Goal: Find specific page/section: Find specific page/section

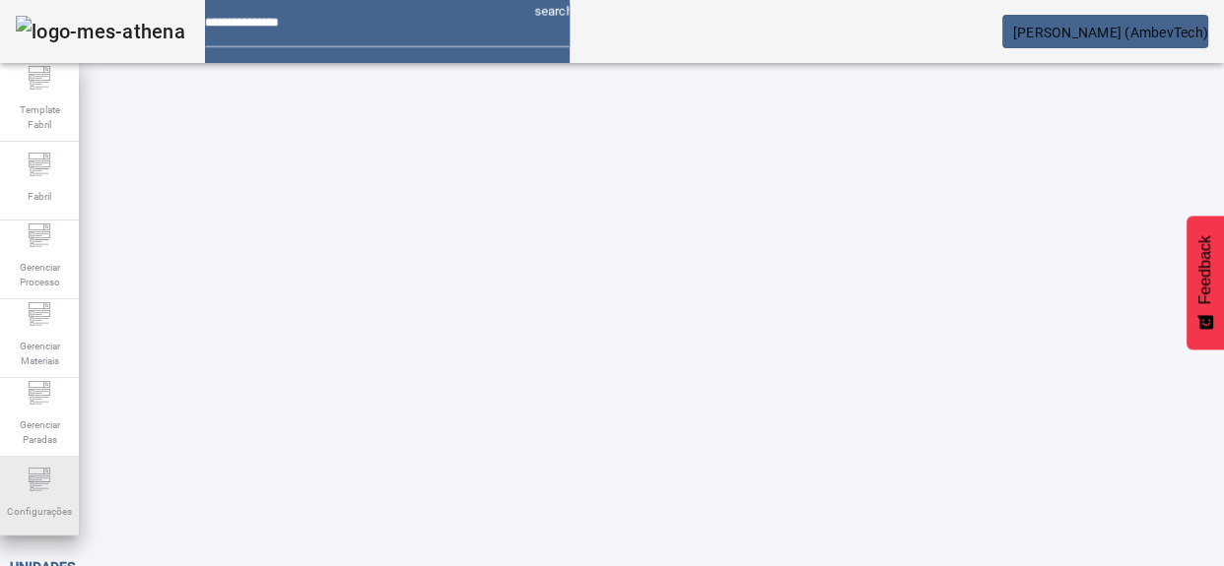
click at [45, 501] on span "Configurações" at bounding box center [39, 511] width 77 height 27
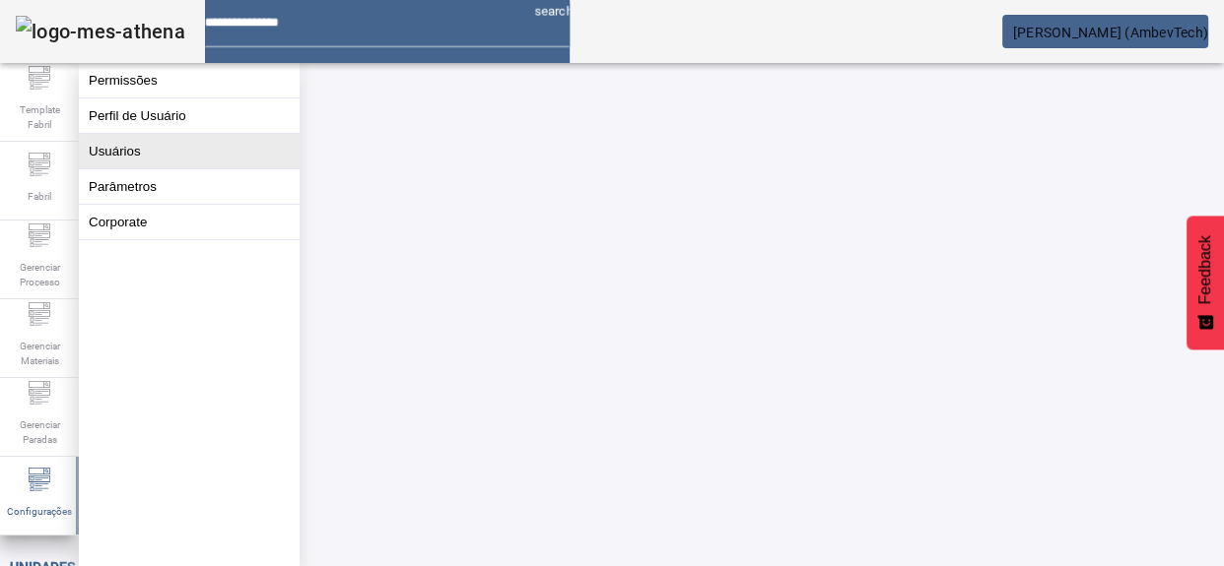
click at [164, 167] on button "Usuários" at bounding box center [189, 151] width 221 height 34
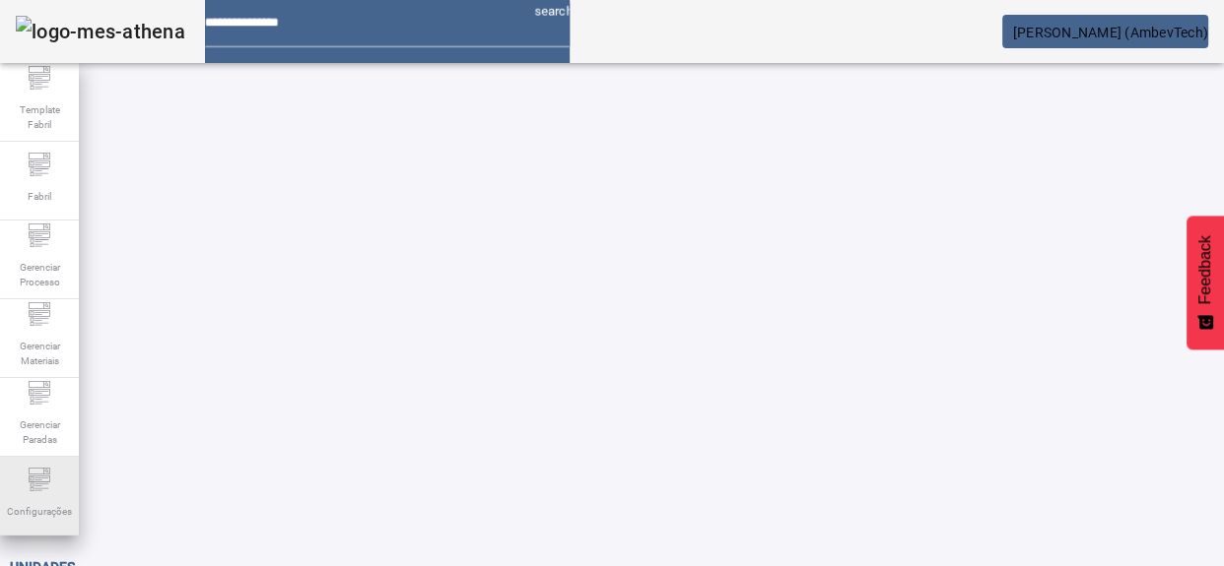
click at [14, 492] on div "Configurações" at bounding box center [39, 496] width 79 height 79
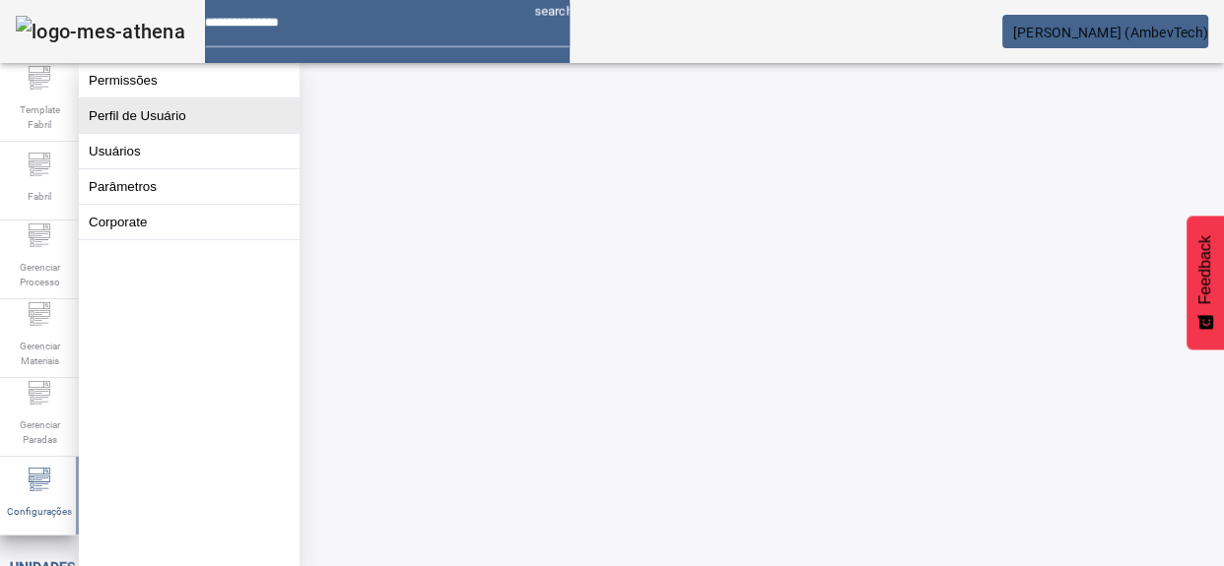
click at [121, 112] on button "Perfil de Usuário" at bounding box center [189, 116] width 221 height 34
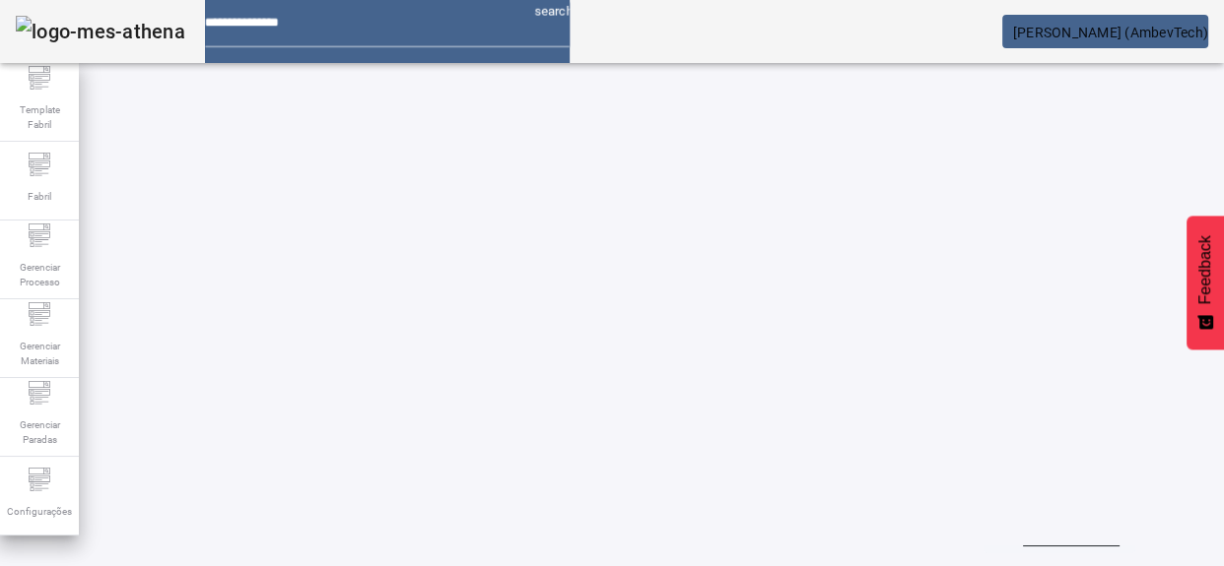
scroll to position [89, 0]
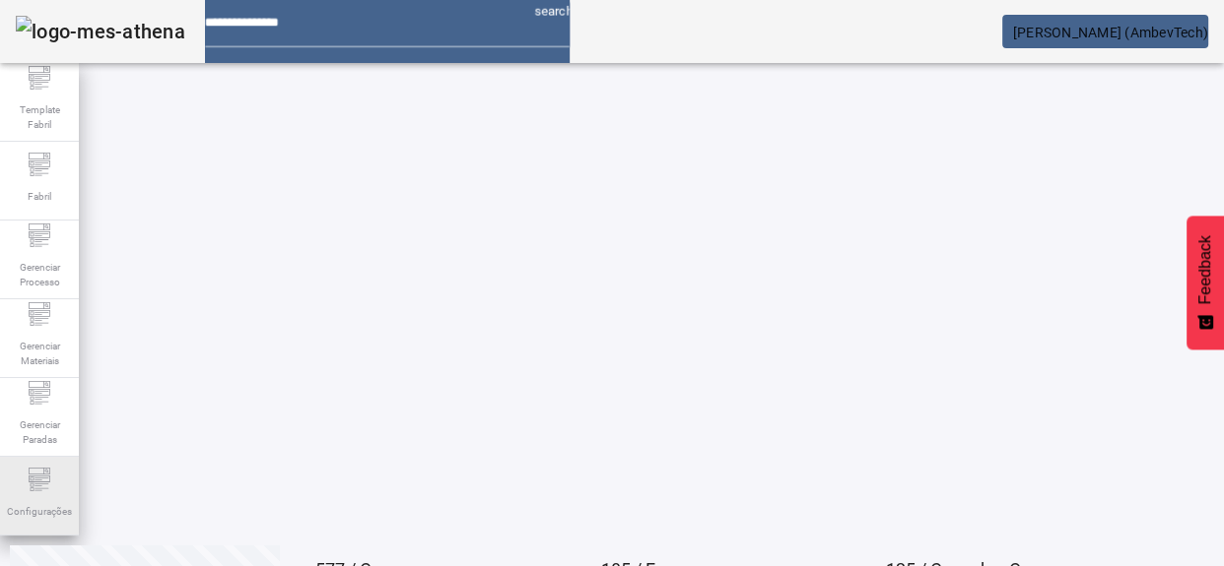
click at [47, 473] on icon at bounding box center [40, 480] width 24 height 24
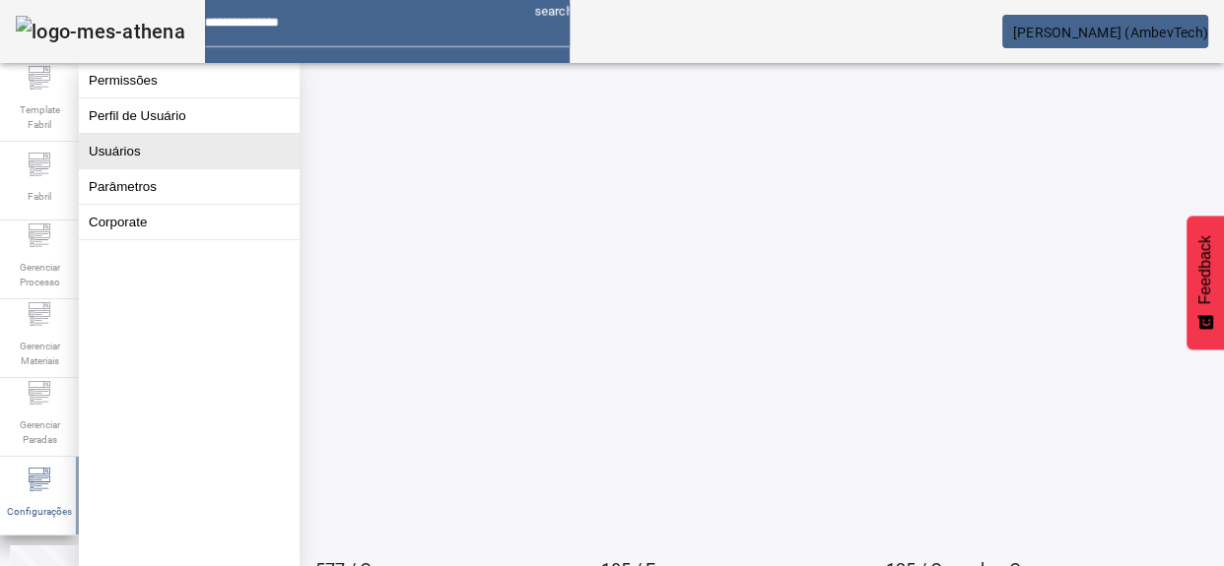
click at [178, 167] on button "Usuários" at bounding box center [189, 151] width 221 height 34
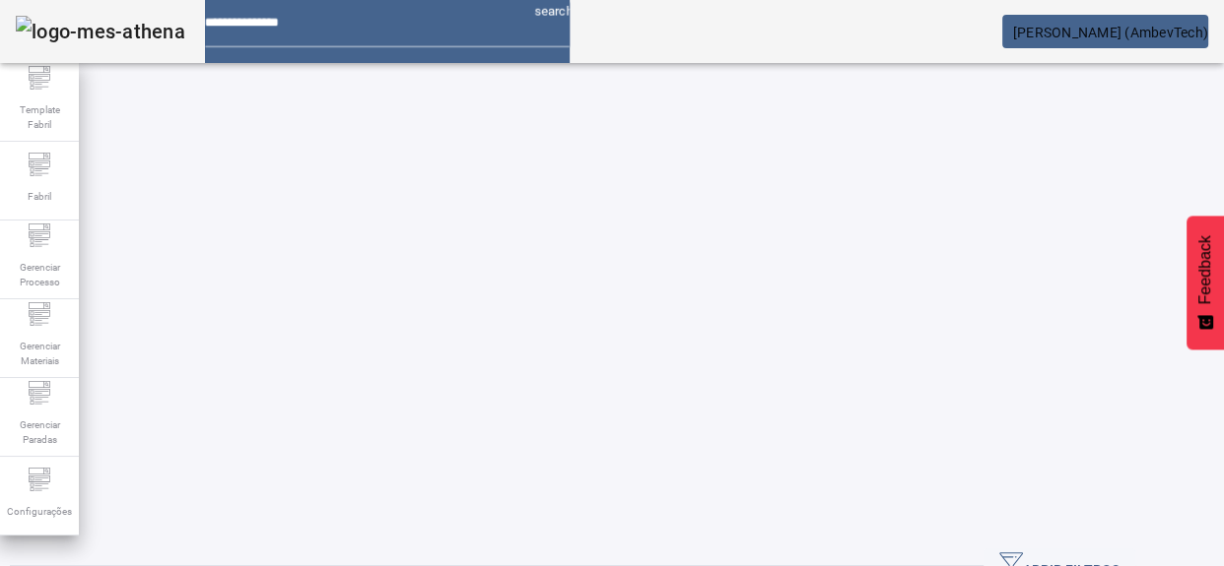
scroll to position [0, 0]
click at [58, 468] on div "Configurações" at bounding box center [39, 496] width 79 height 79
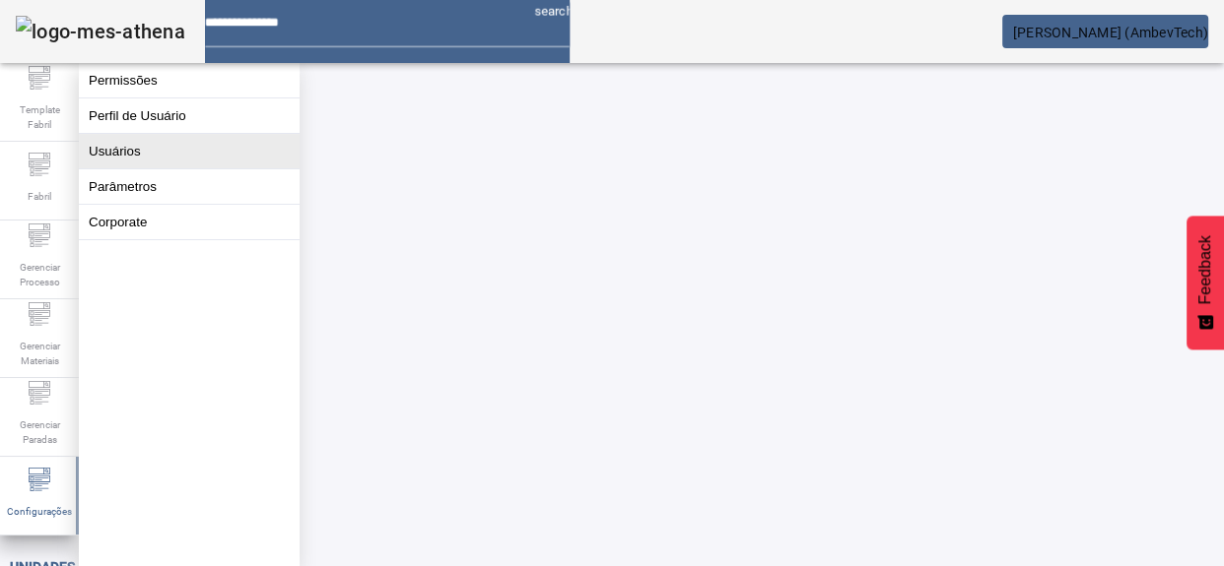
click at [152, 168] on button "Usuários" at bounding box center [189, 151] width 221 height 34
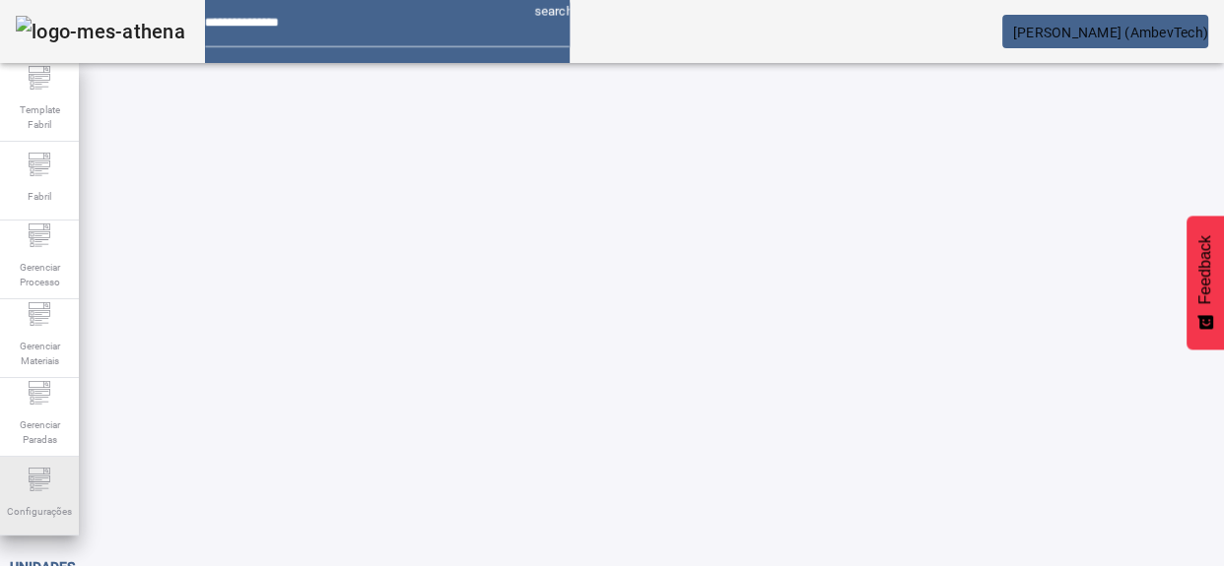
click at [53, 470] on div "Configurações" at bounding box center [39, 496] width 79 height 79
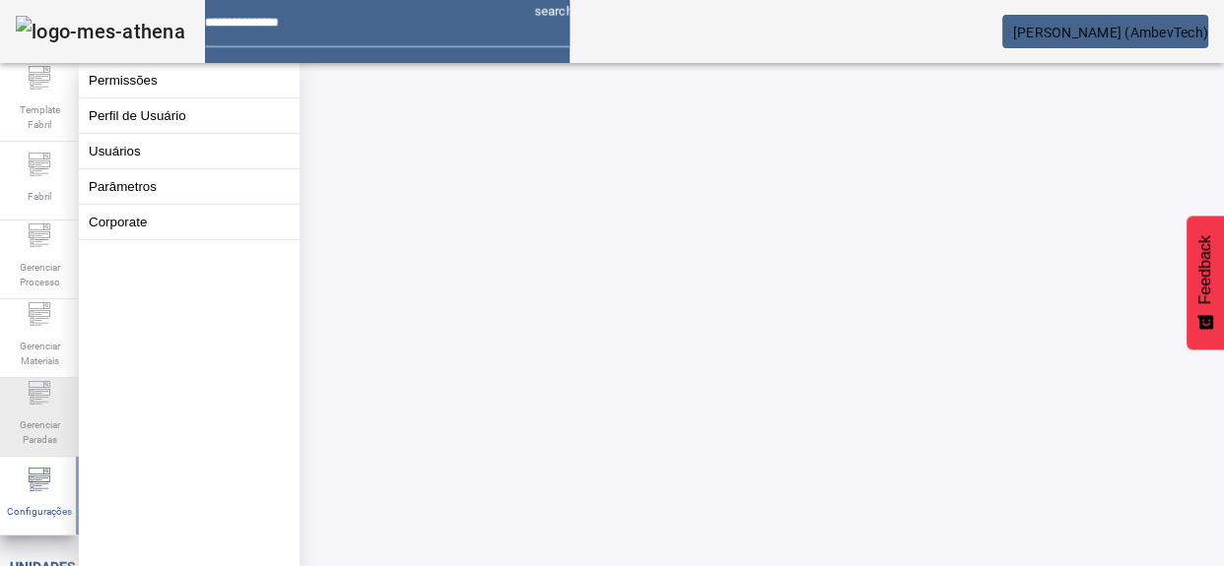
click at [43, 401] on icon at bounding box center [40, 393] width 24 height 24
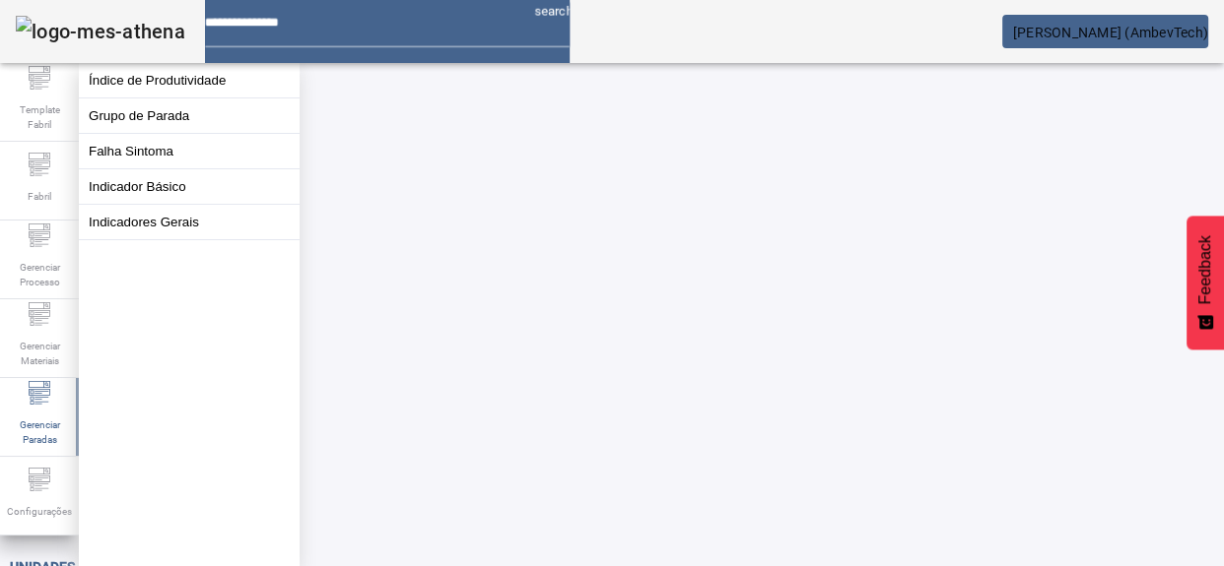
click at [150, 20] on img at bounding box center [100, 32] width 169 height 32
click at [132, 25] on img at bounding box center [100, 32] width 169 height 32
click at [42, 129] on span "Template Fabril" at bounding box center [39, 117] width 59 height 41
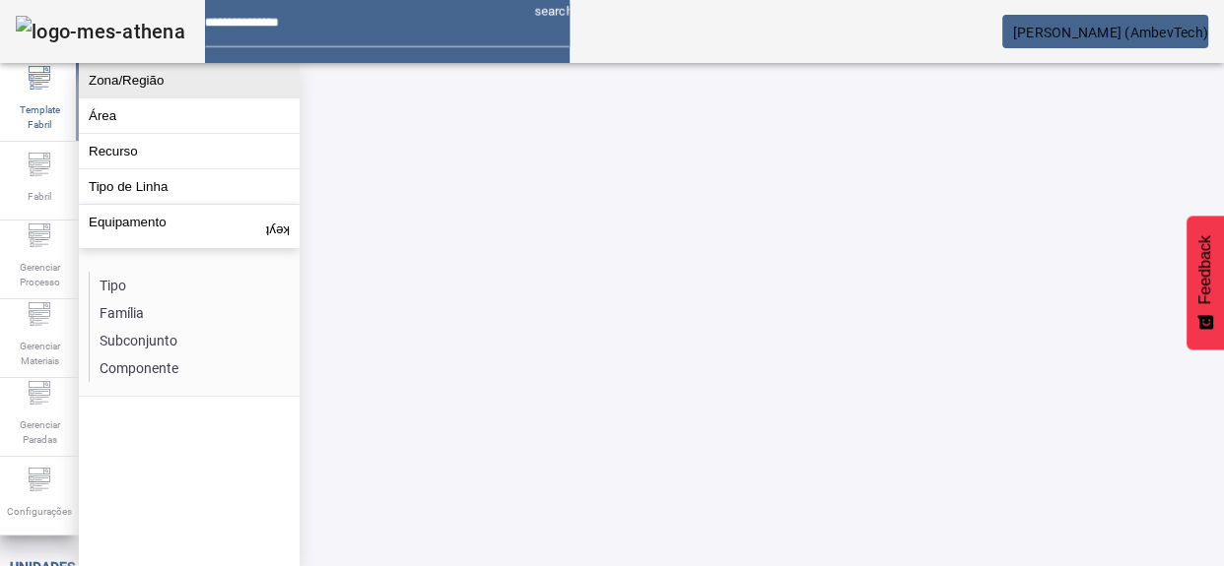
click at [89, 98] on button "Zona/Região" at bounding box center [189, 80] width 221 height 34
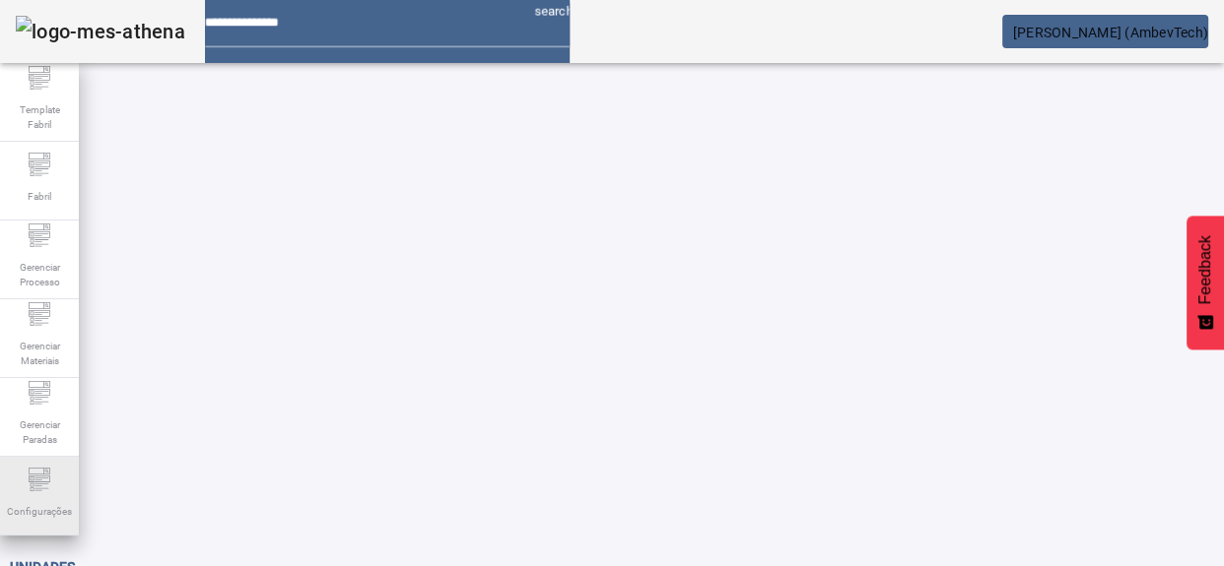
click at [41, 501] on span "Configurações" at bounding box center [39, 511] width 77 height 27
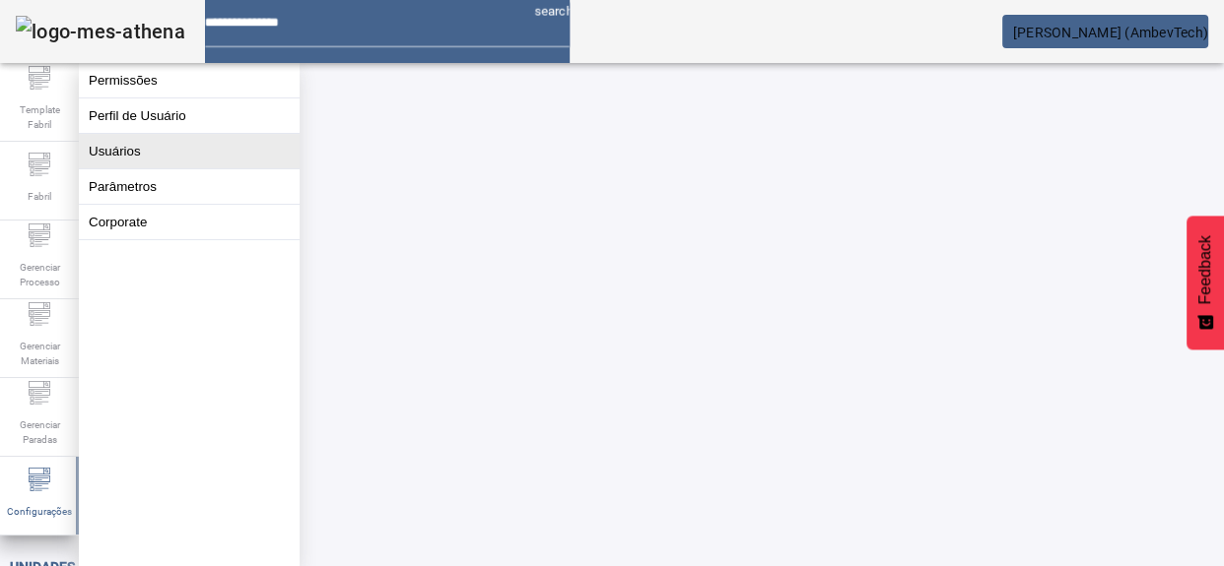
click at [150, 168] on button "Usuários" at bounding box center [189, 151] width 221 height 34
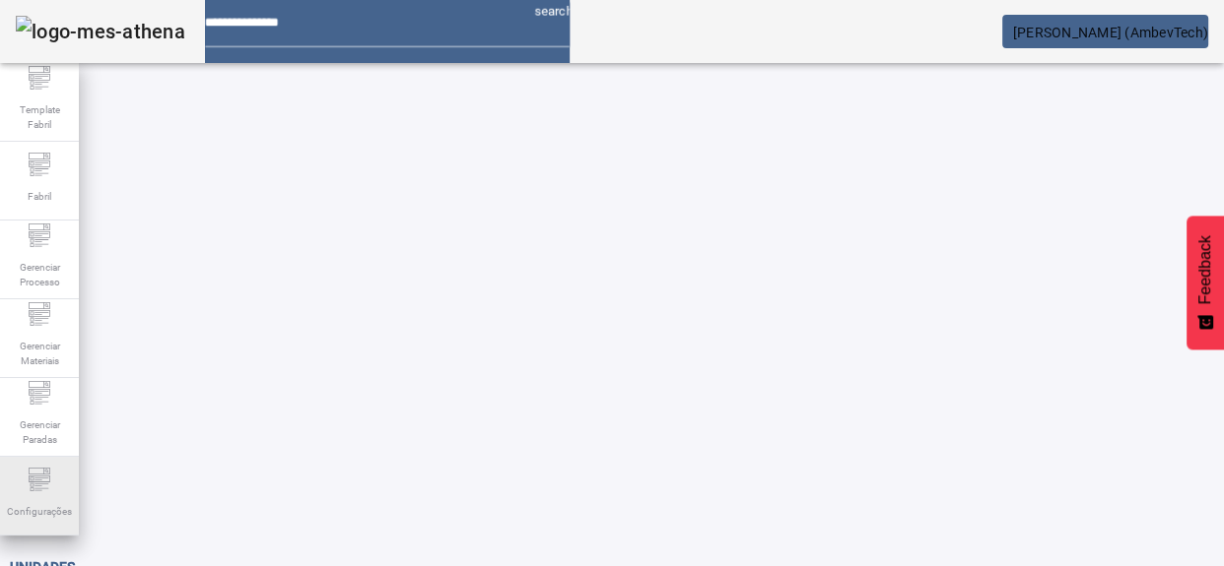
click at [58, 472] on div "Configurações" at bounding box center [39, 496] width 79 height 79
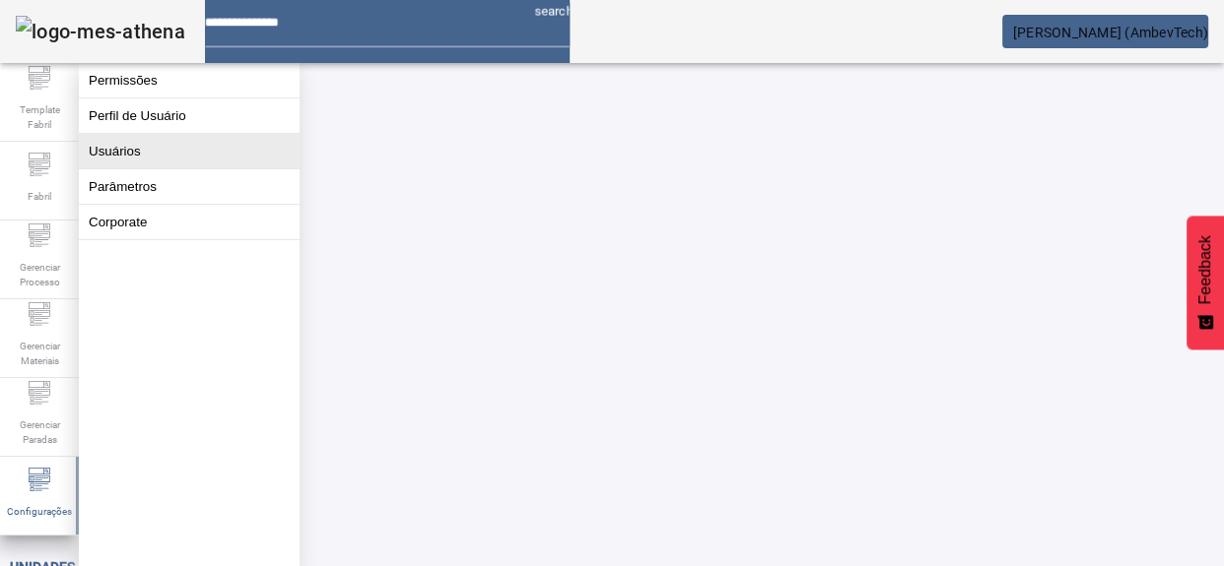
click at [126, 168] on button "Usuários" at bounding box center [189, 151] width 221 height 34
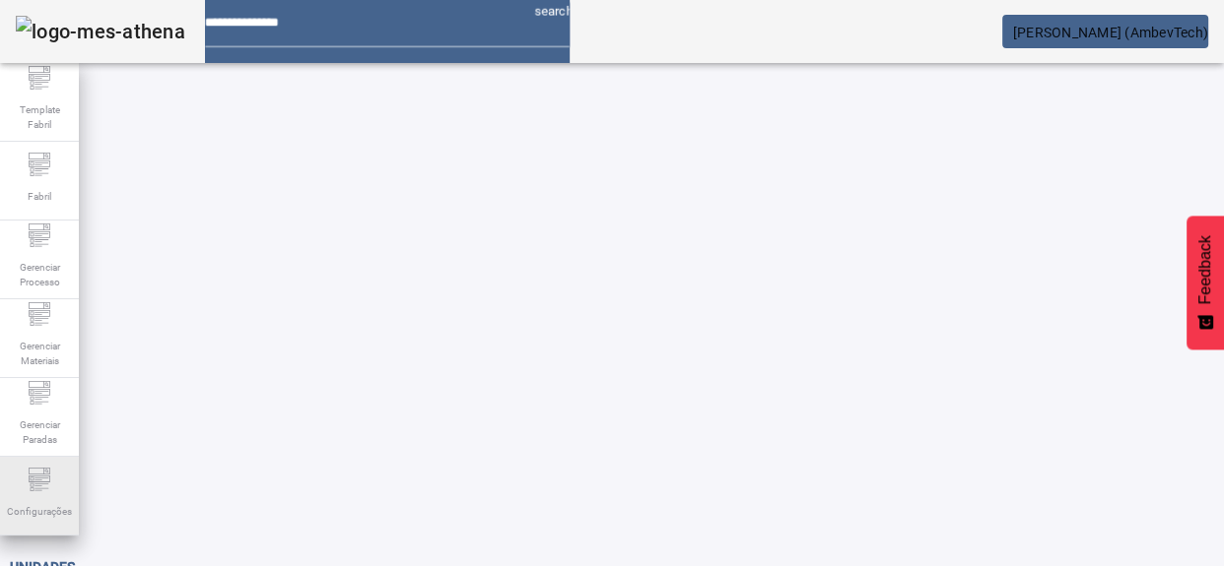
click at [54, 483] on div "Configurações" at bounding box center [39, 496] width 79 height 79
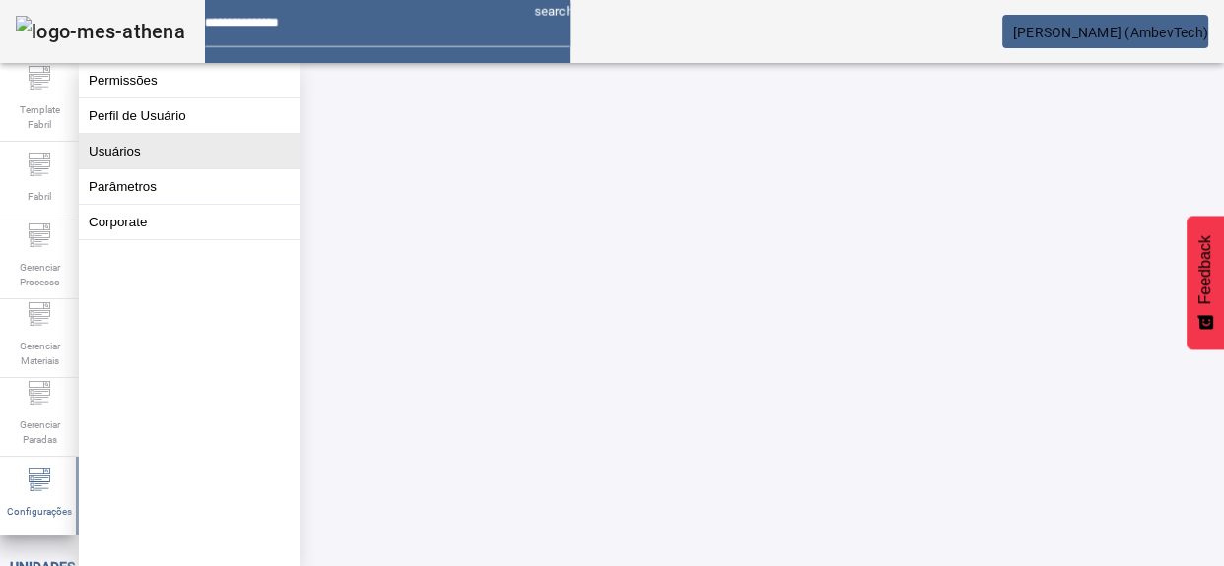
click at [183, 155] on button "Usuários" at bounding box center [189, 151] width 221 height 34
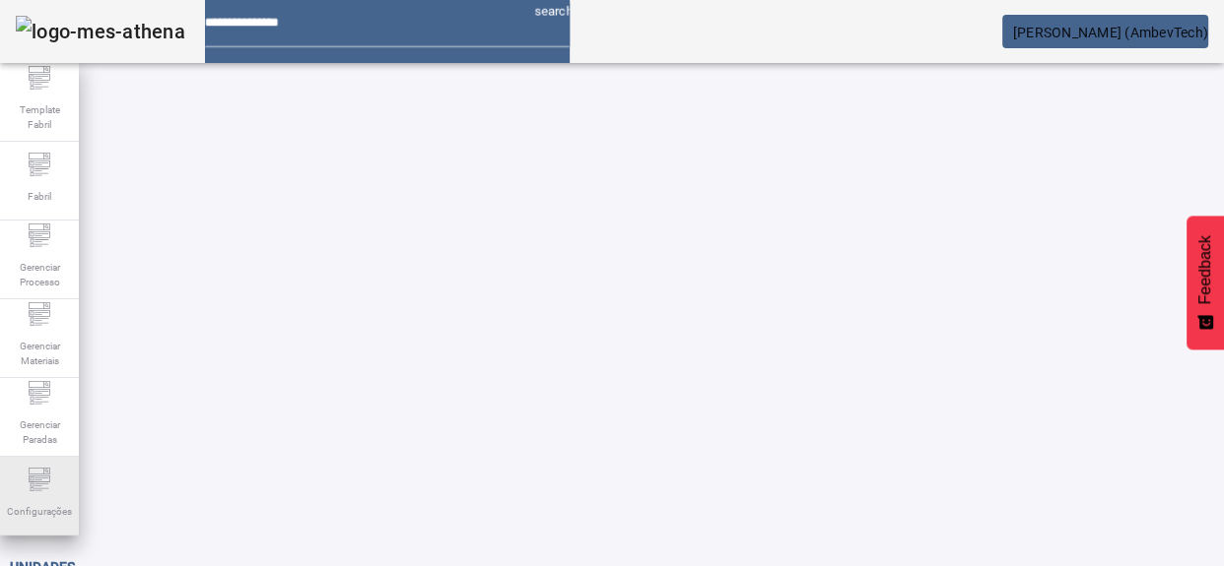
click at [58, 492] on div "Configurações" at bounding box center [39, 496] width 79 height 79
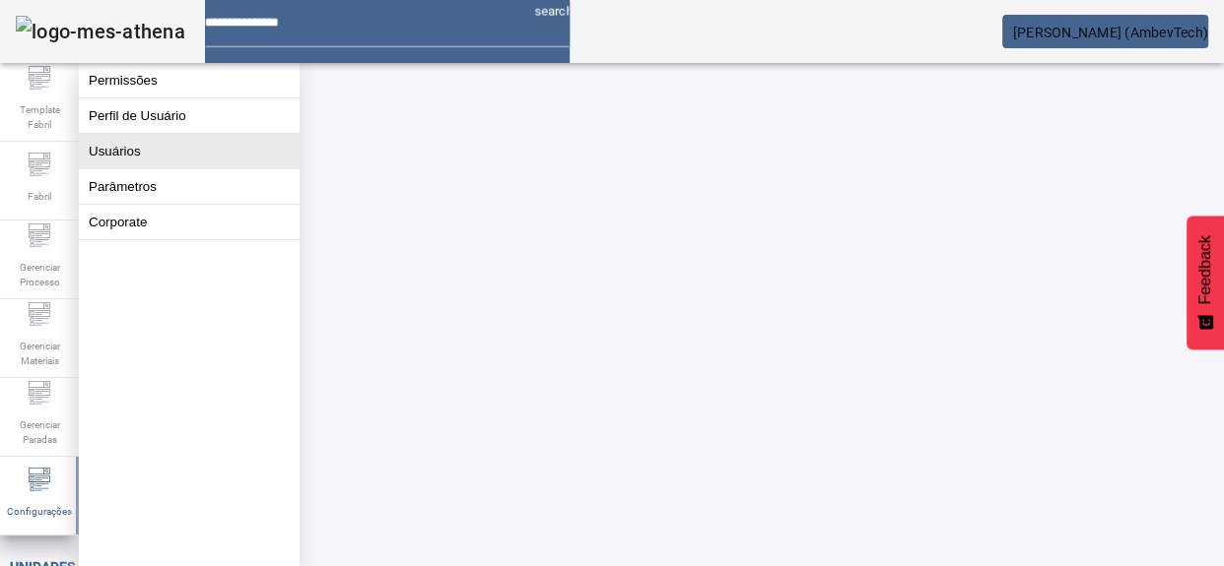
click at [169, 168] on button "Usuários" at bounding box center [189, 151] width 221 height 34
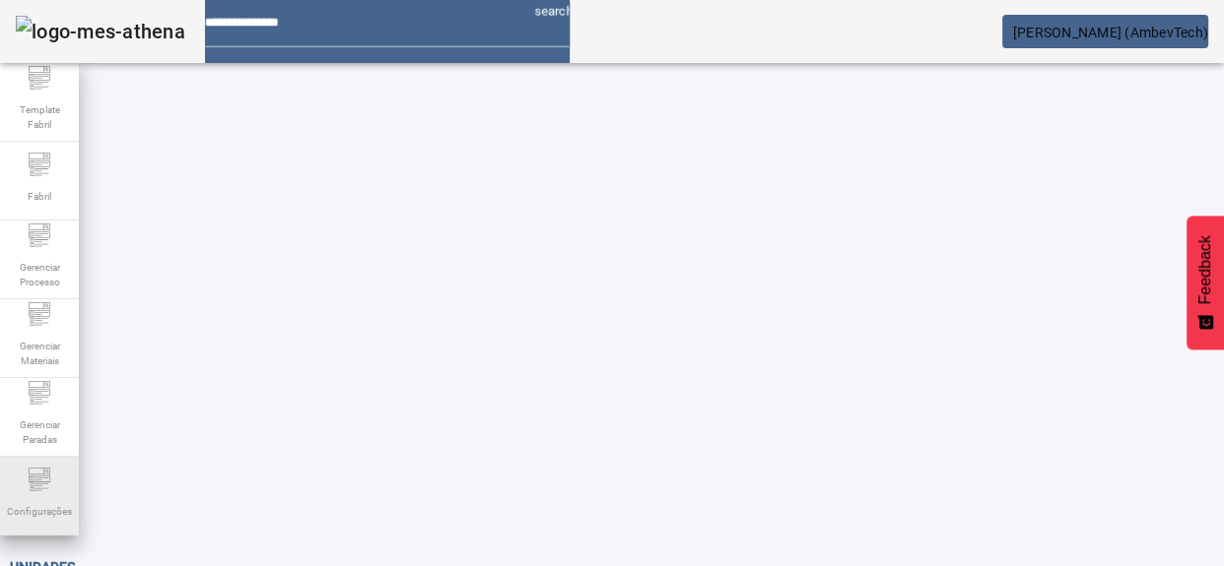
click at [28, 476] on icon at bounding box center [40, 480] width 24 height 24
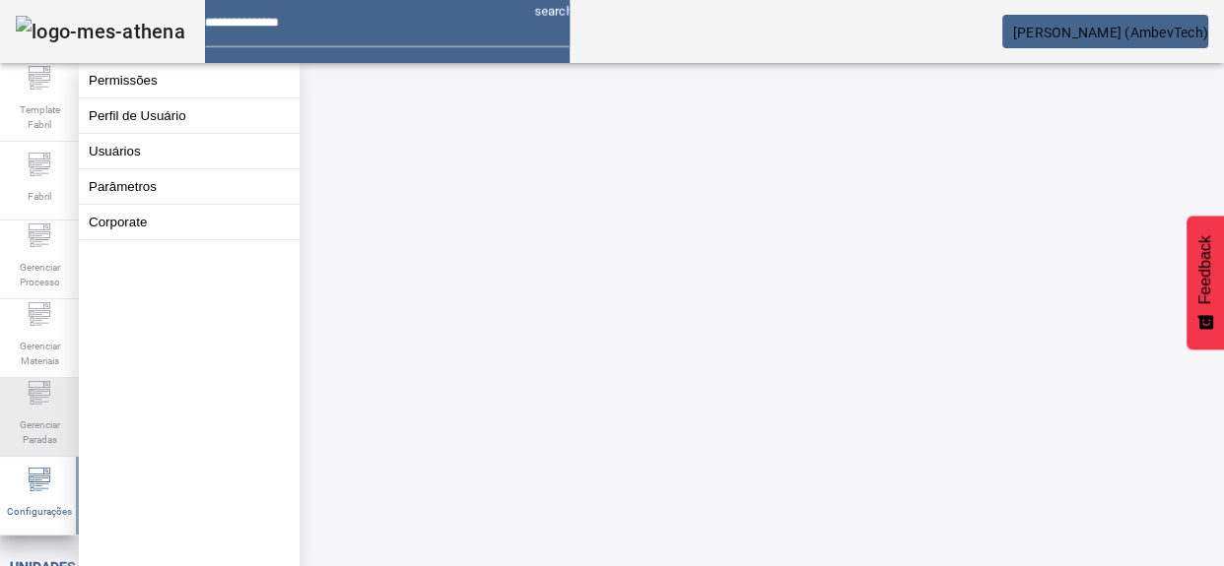
click at [18, 421] on span "Gerenciar Paradas" at bounding box center [39, 432] width 59 height 41
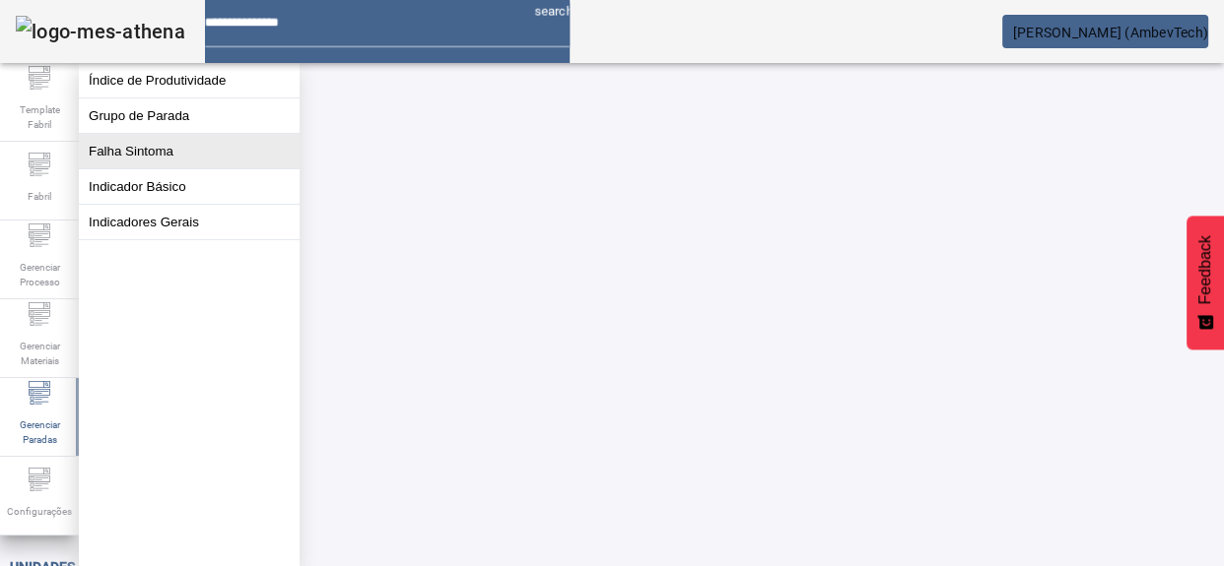
click at [160, 160] on button "Falha Sintoma" at bounding box center [189, 151] width 221 height 34
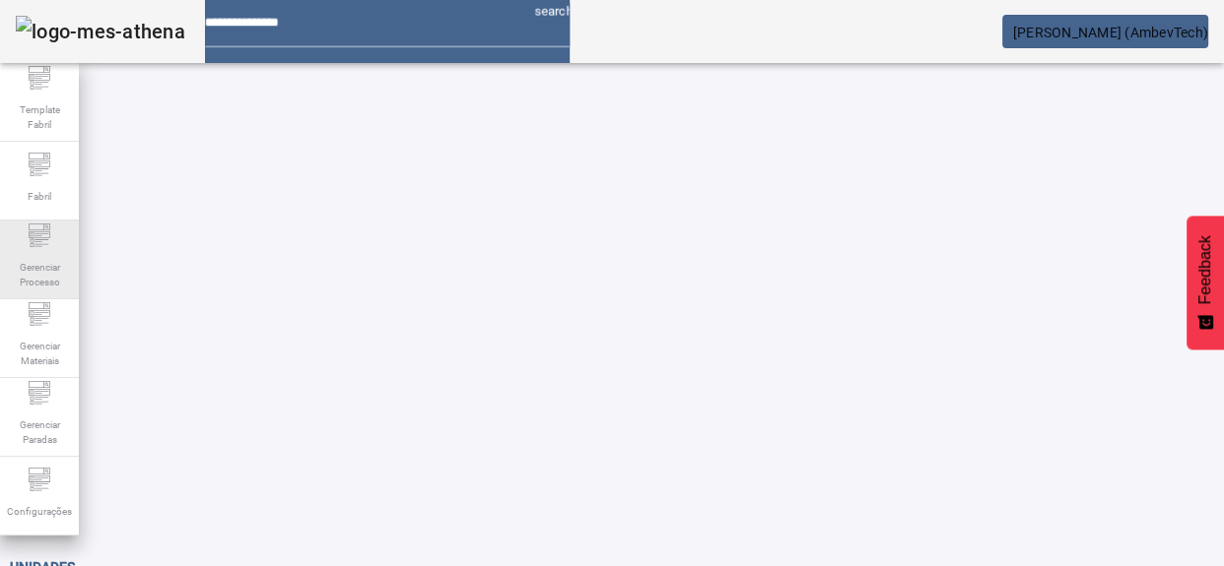
click at [43, 276] on span "Gerenciar Processo" at bounding box center [39, 274] width 59 height 41
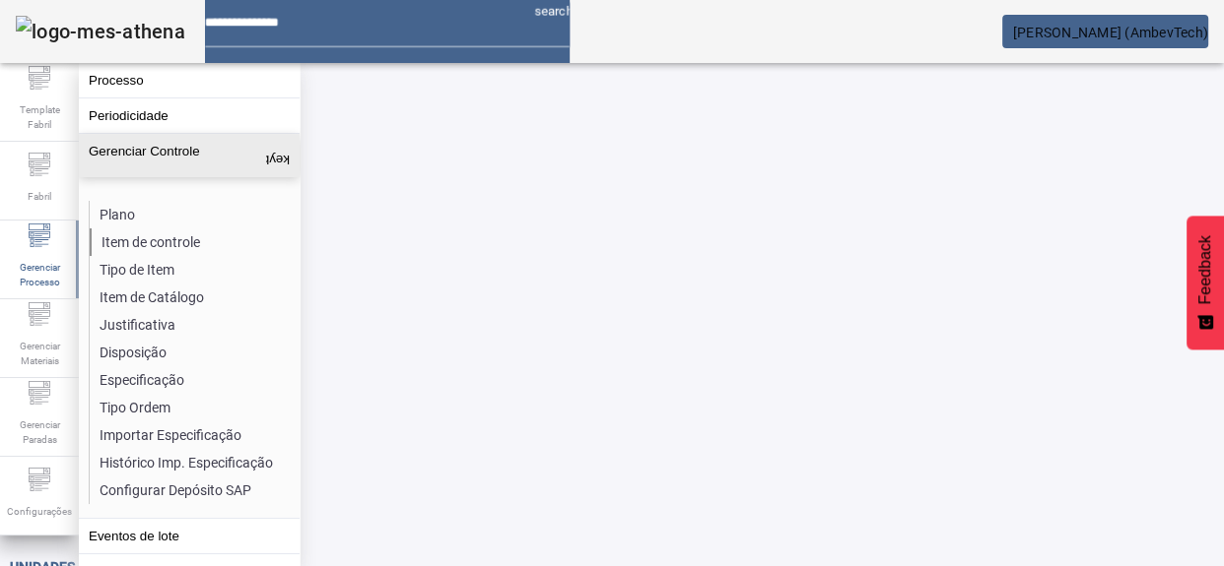
click at [110, 238] on li "Item de controle" at bounding box center [194, 243] width 209 height 28
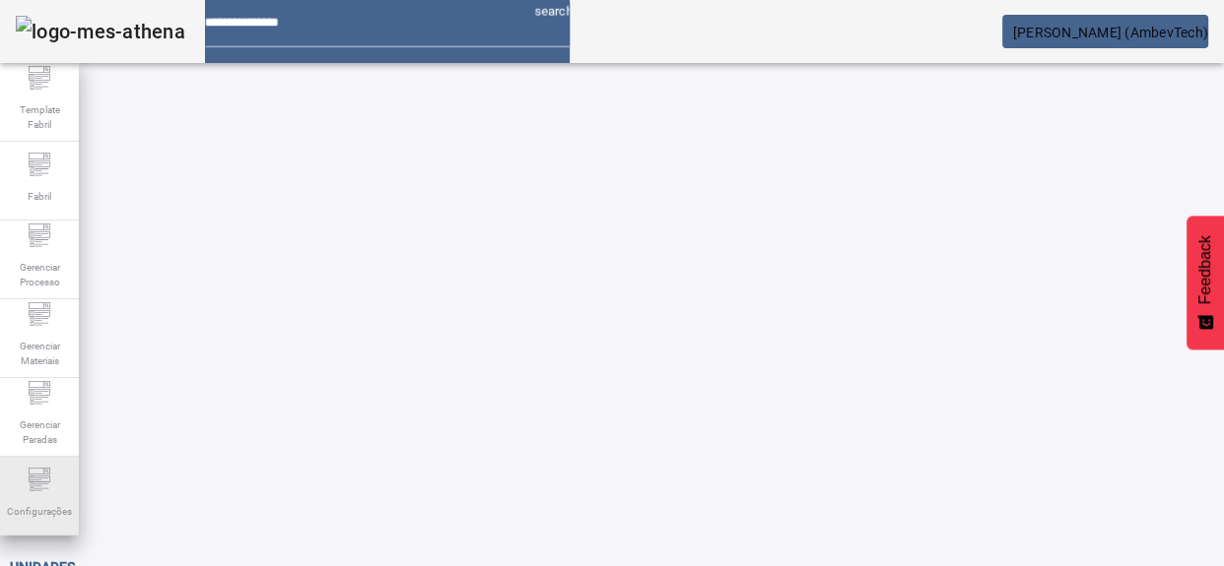
click at [37, 467] on div "Configurações" at bounding box center [39, 496] width 79 height 79
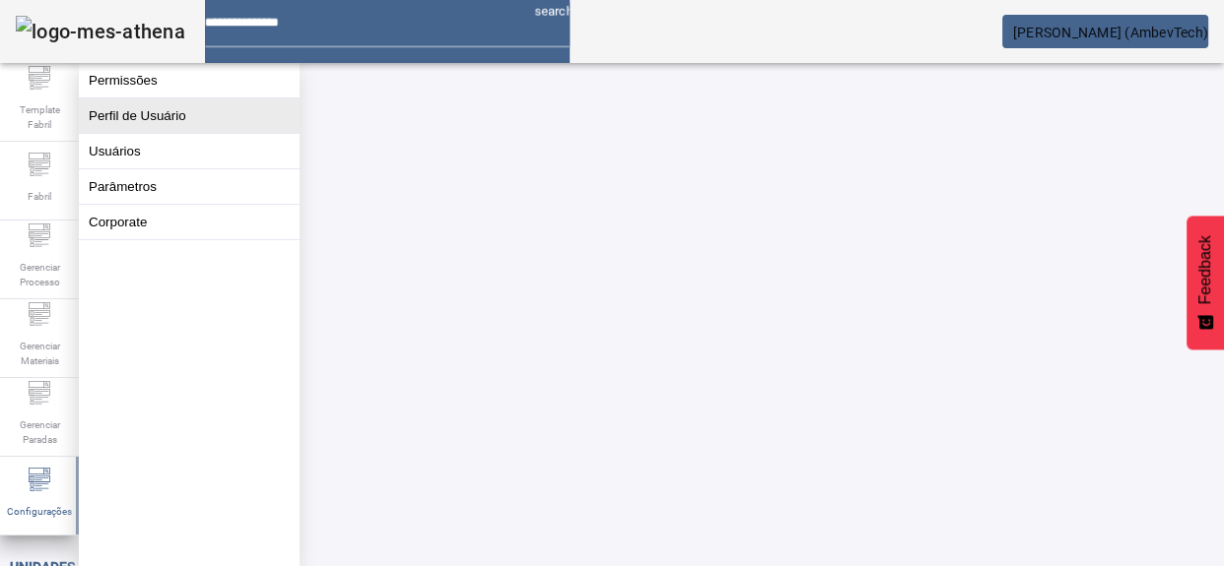
click at [148, 126] on button "Perfil de Usuário" at bounding box center [189, 116] width 221 height 34
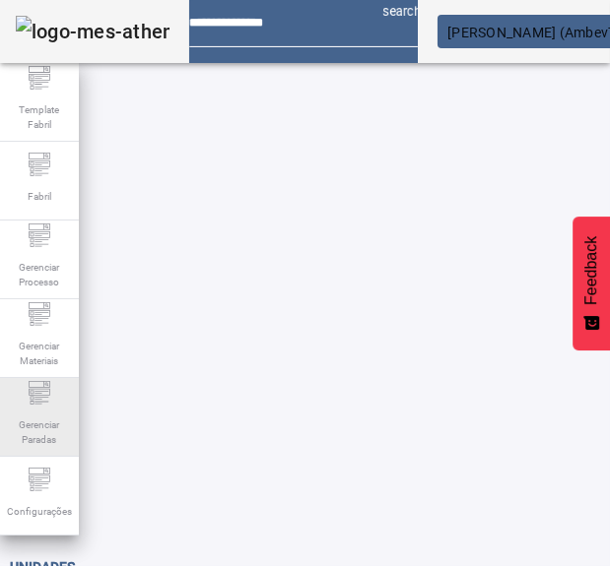
click at [39, 426] on span "Gerenciar Paradas" at bounding box center [39, 432] width 59 height 41
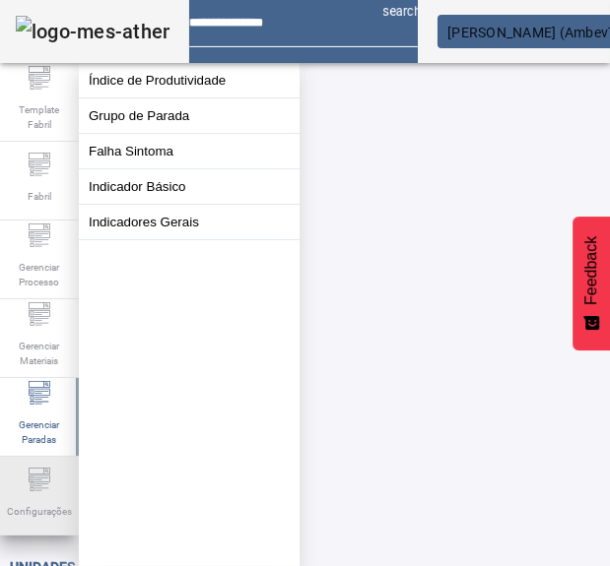
click at [29, 492] on icon at bounding box center [40, 480] width 24 height 24
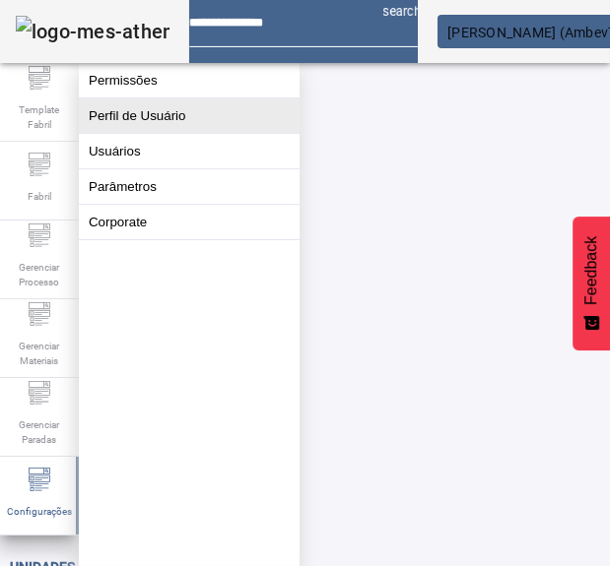
click at [156, 113] on button "Perfil de Usuário" at bounding box center [189, 116] width 221 height 34
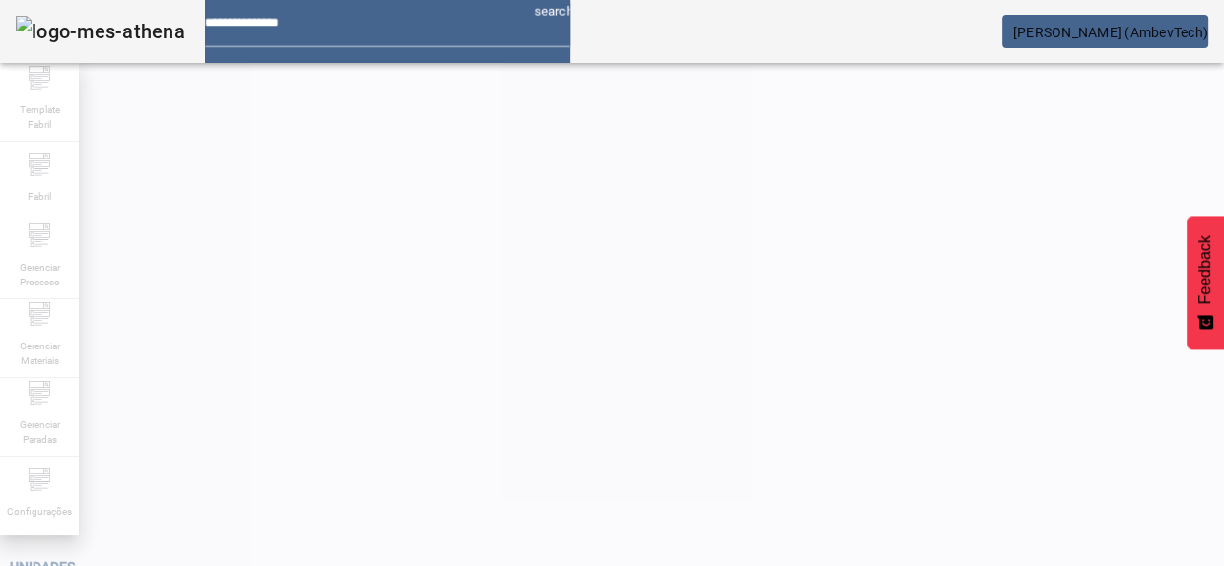
click at [33, 264] on span "Gerenciar Processo" at bounding box center [39, 274] width 59 height 41
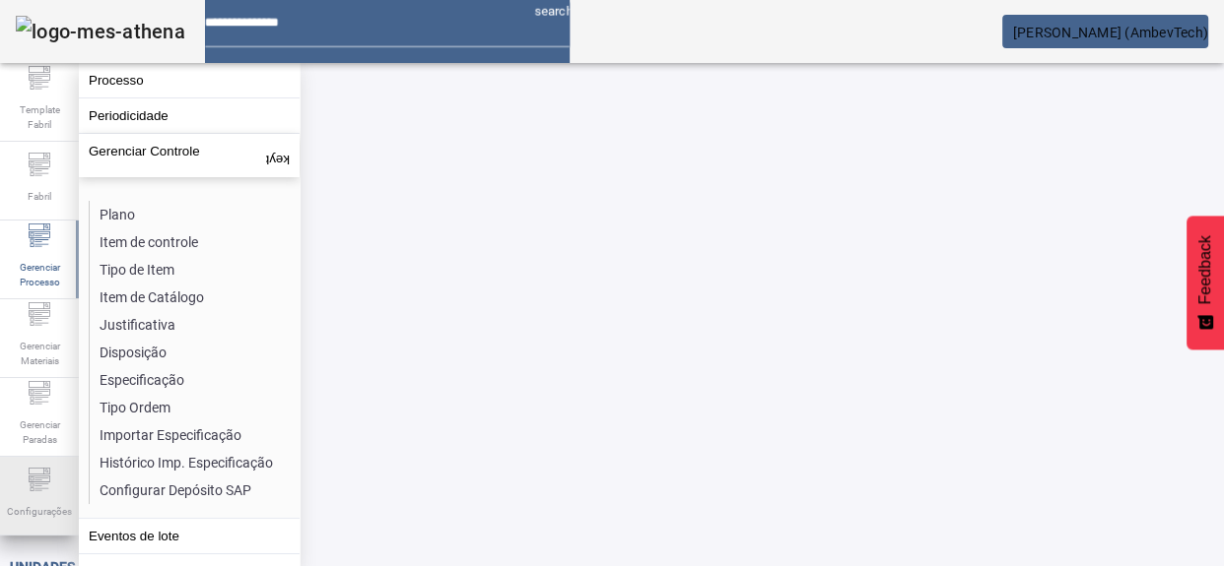
click at [49, 477] on supply-icn-unidade at bounding box center [40, 486] width 24 height 19
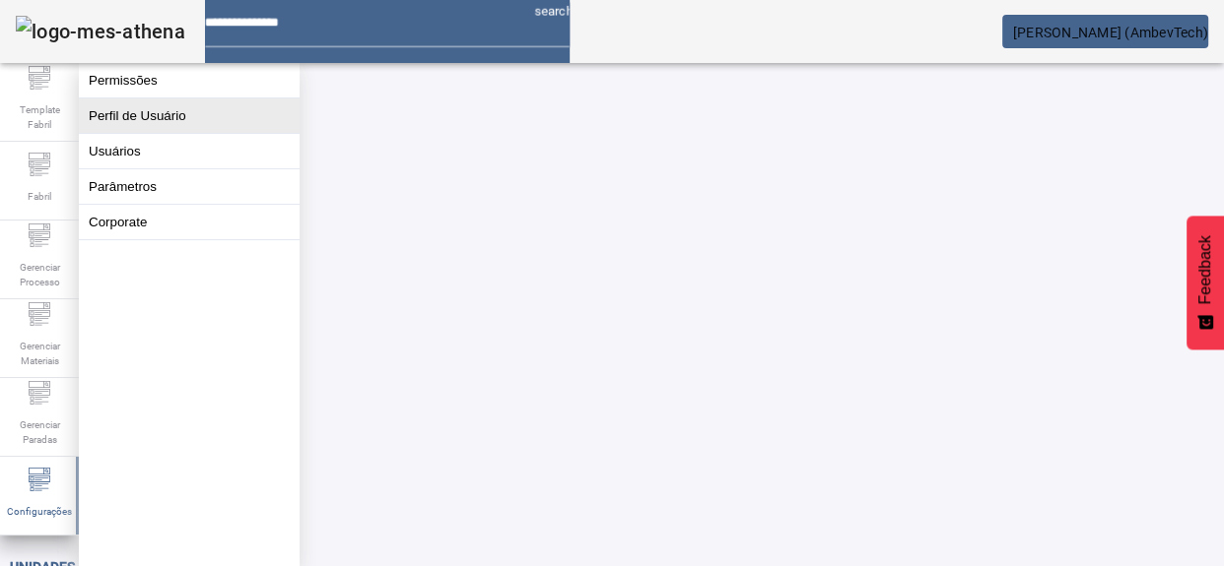
click at [187, 113] on button "Perfil de Usuário" at bounding box center [189, 116] width 221 height 34
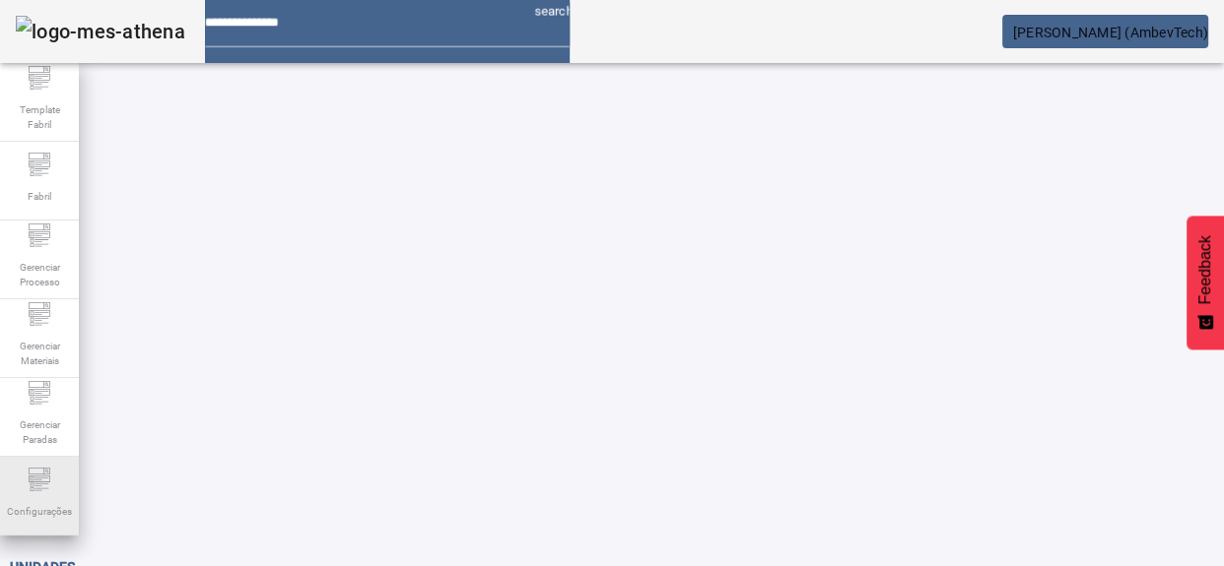
click at [14, 479] on div "Configurações" at bounding box center [39, 496] width 79 height 79
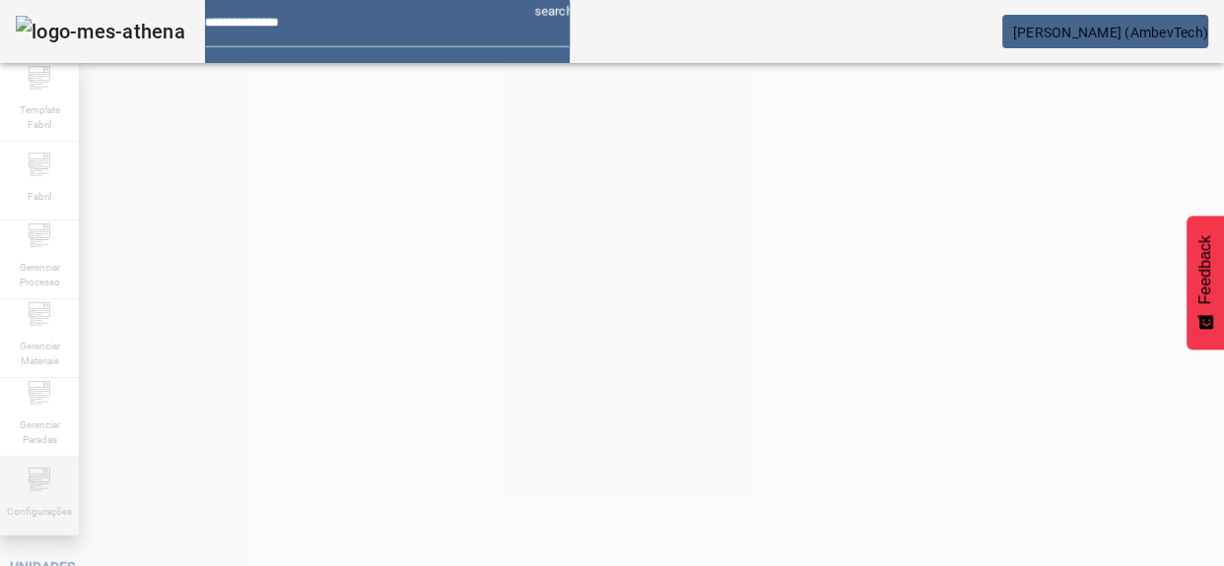
click at [33, 475] on icon at bounding box center [40, 480] width 24 height 24
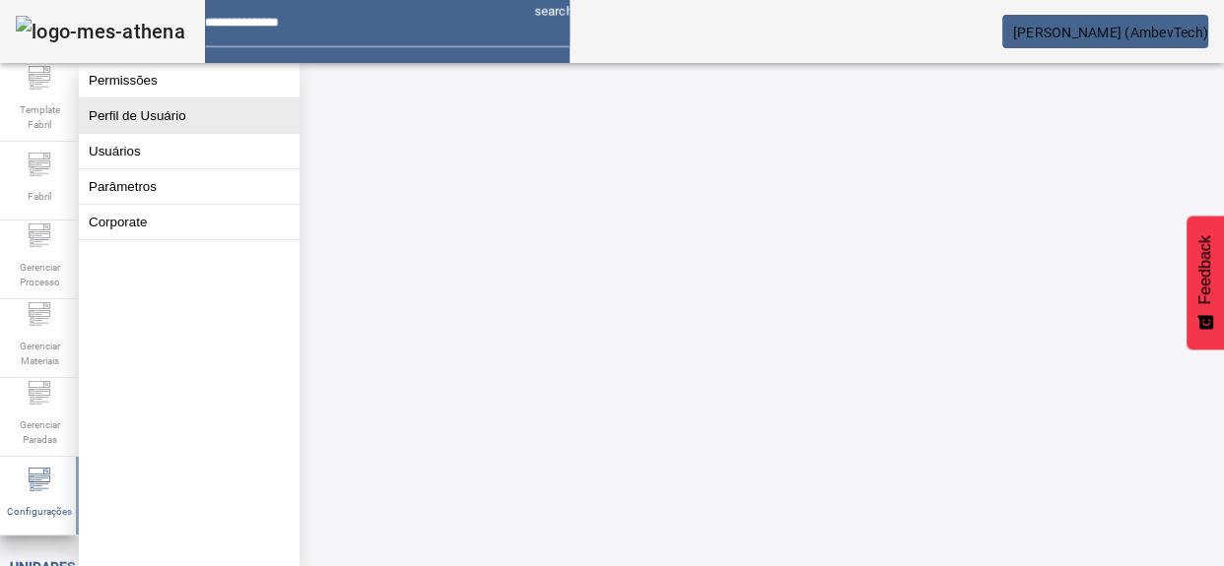
click at [195, 120] on button "Perfil de Usuário" at bounding box center [189, 116] width 221 height 34
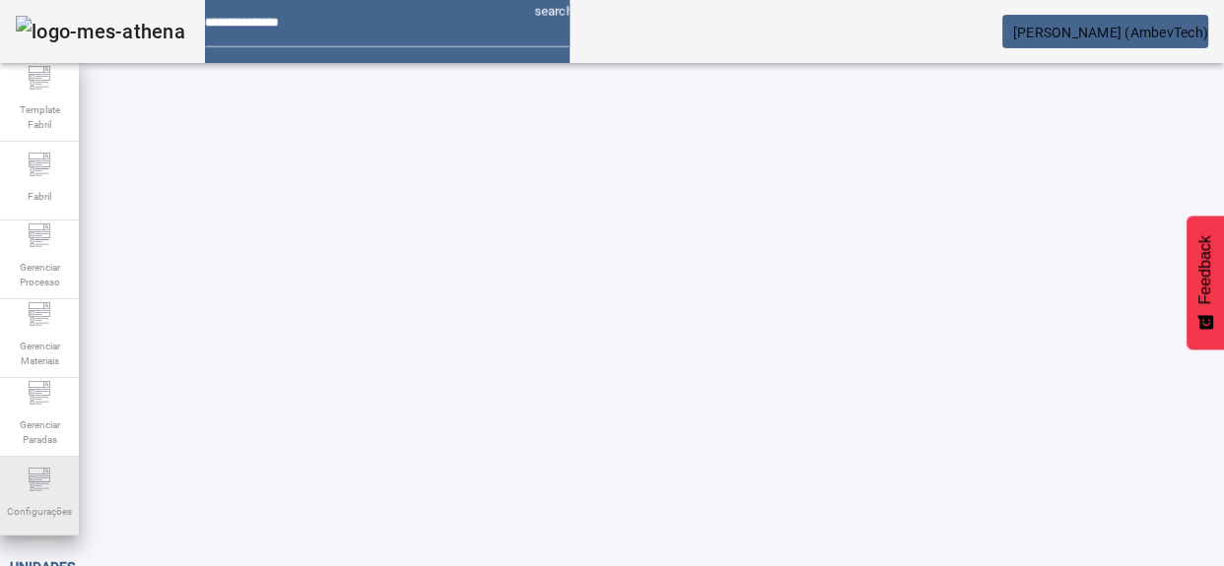
click at [20, 476] on div "Configurações" at bounding box center [39, 496] width 79 height 79
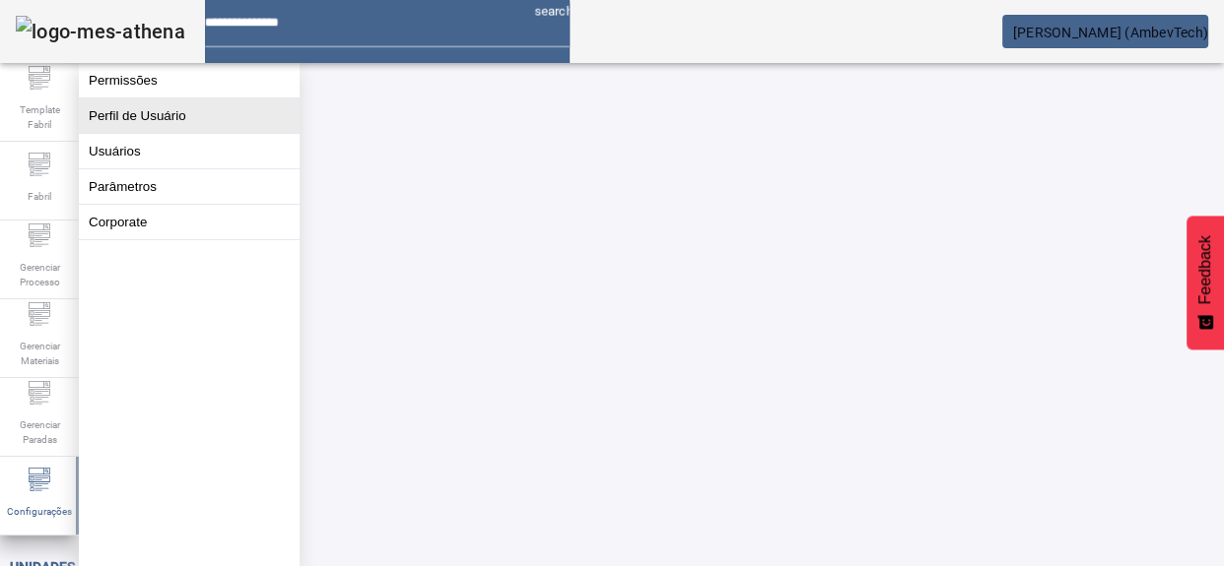
click at [152, 133] on button "Perfil de Usuário" at bounding box center [189, 116] width 221 height 34
